Goal: Find specific page/section: Find specific page/section

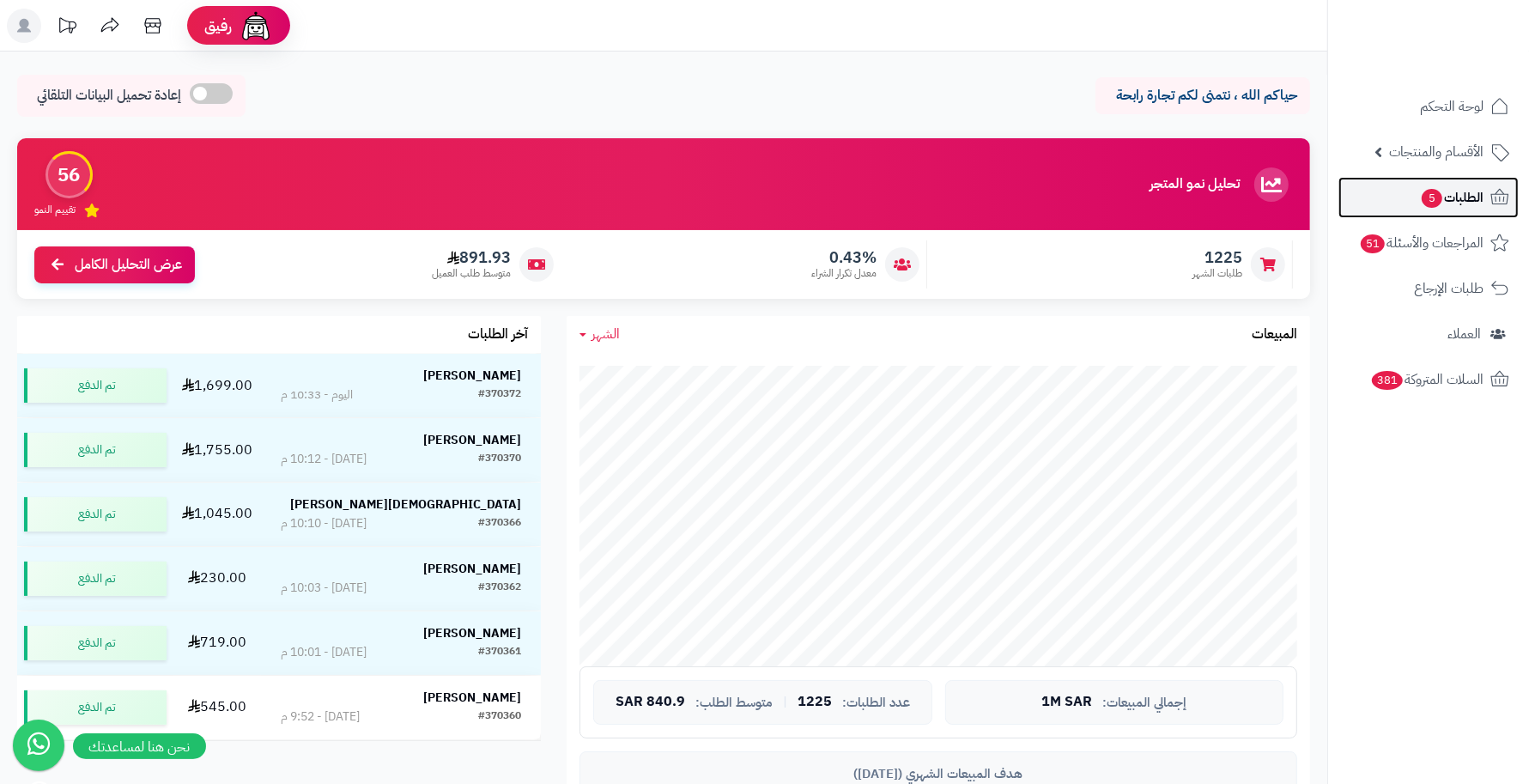
click at [1469, 197] on span "الطلبات 5" at bounding box center [1452, 197] width 63 height 24
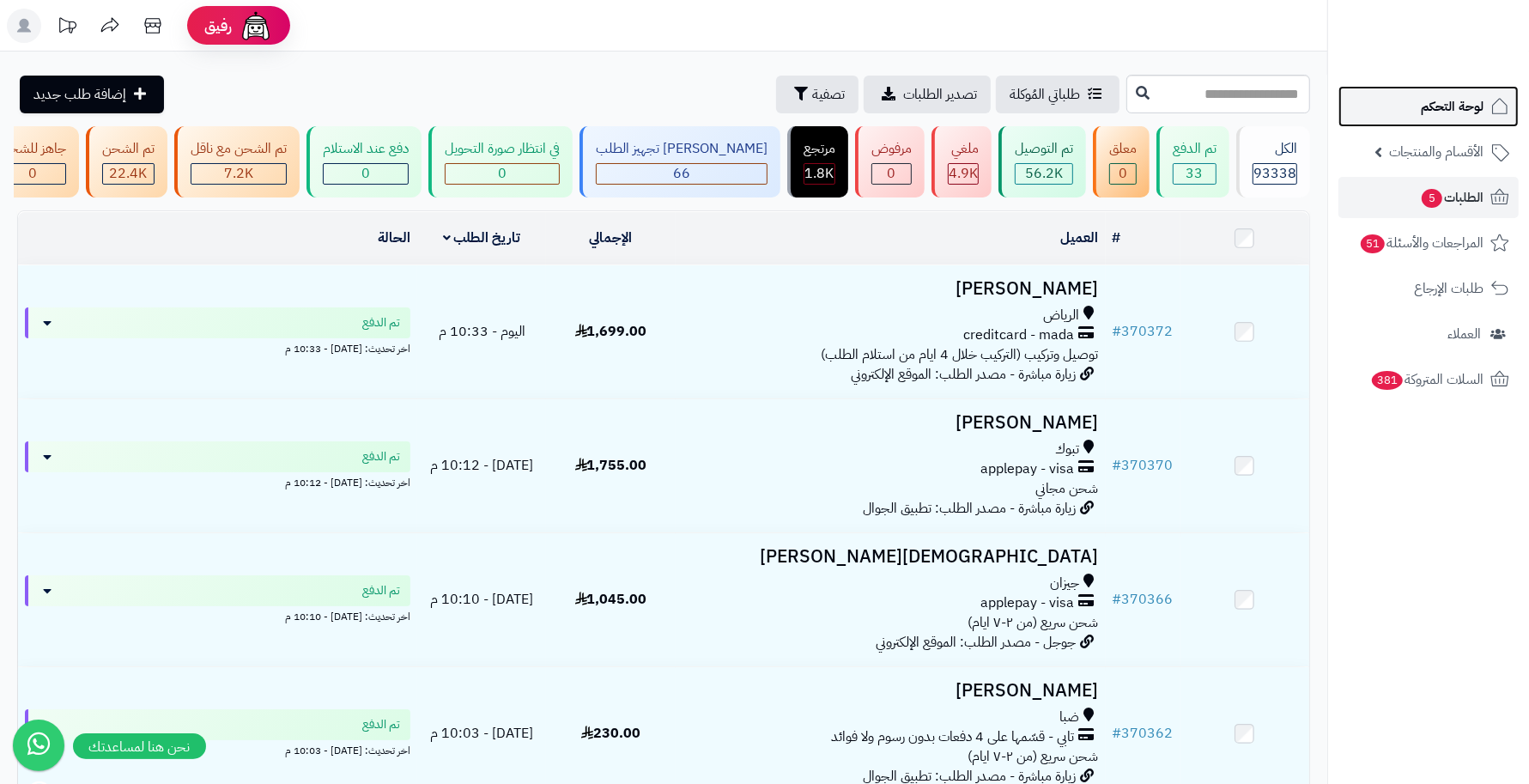
click at [1490, 99] on icon at bounding box center [1499, 107] width 21 height 21
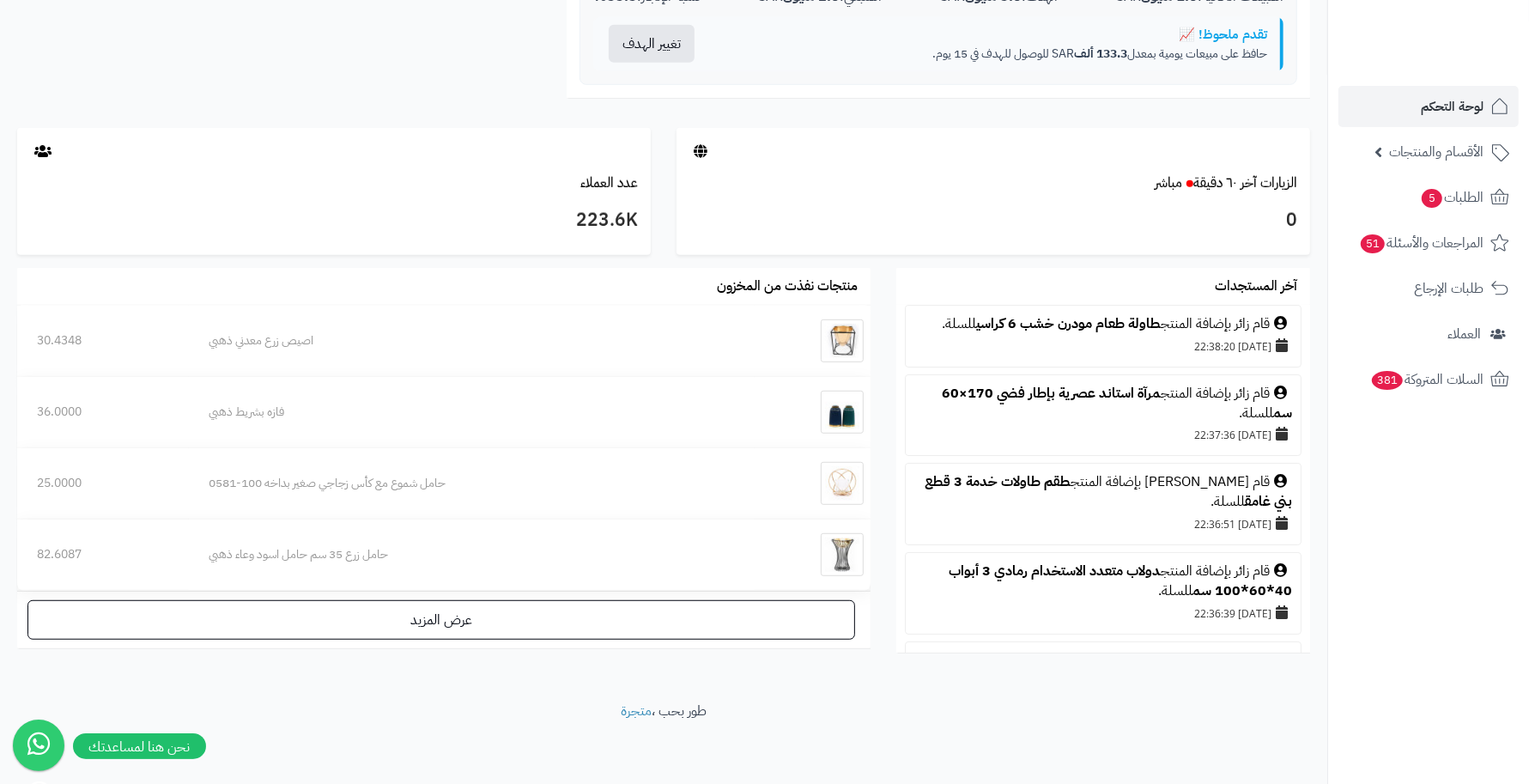
scroll to position [825, 0]
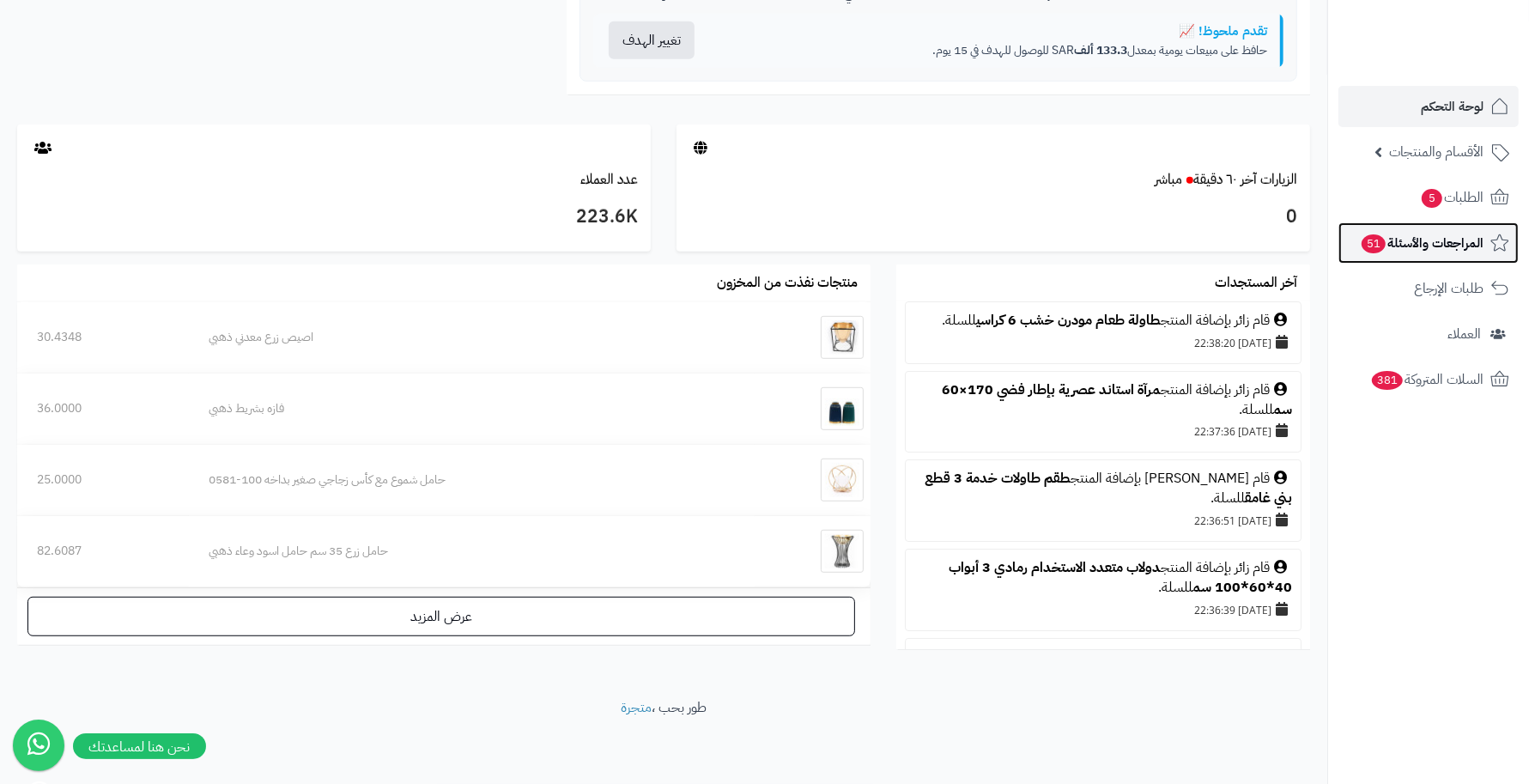
click at [1380, 248] on span "51" at bounding box center [1373, 244] width 24 height 19
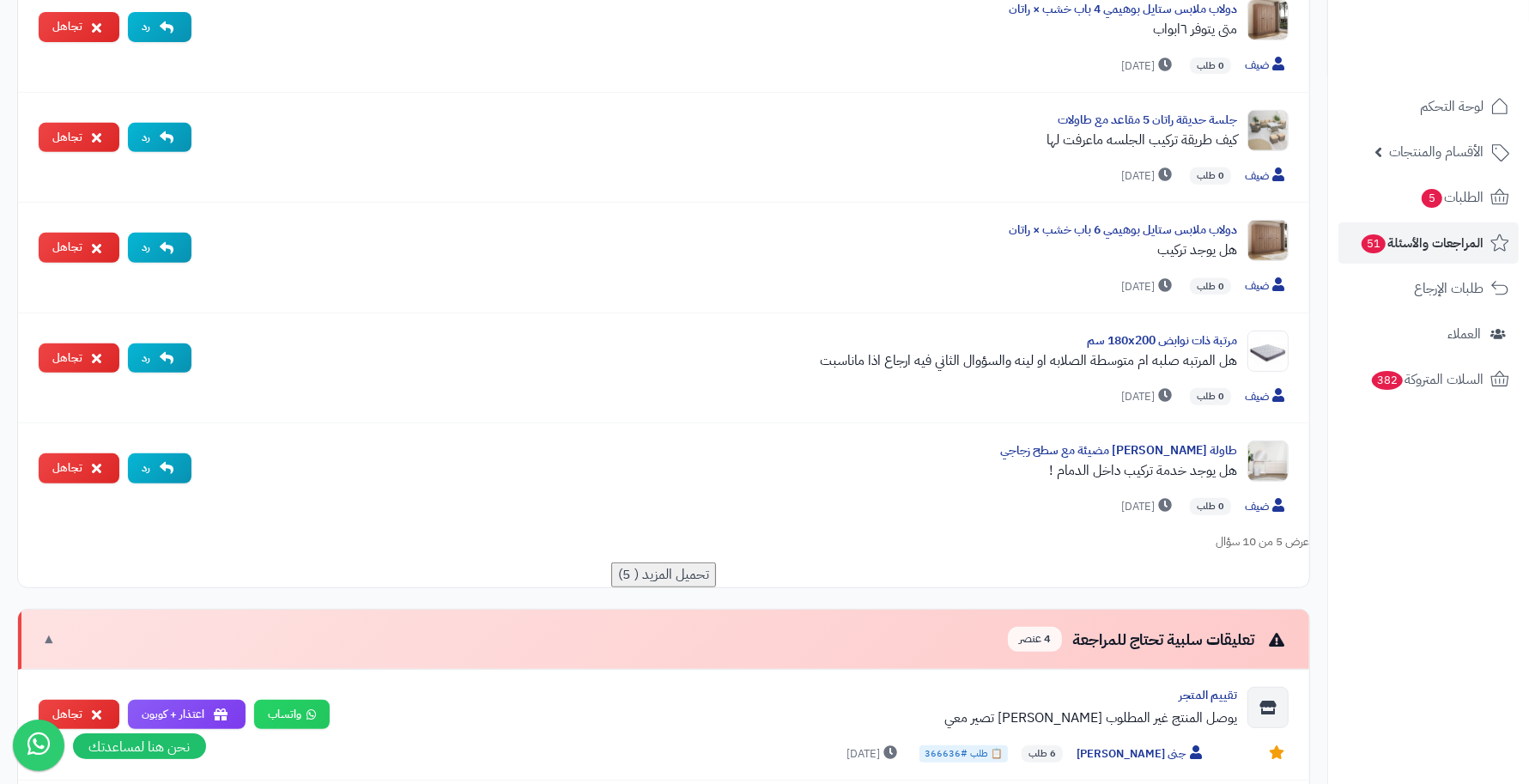
scroll to position [643, 0]
